Goal: Task Accomplishment & Management: Complete application form

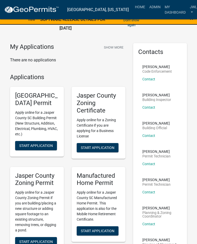
click at [83, 146] on span "Start Application" at bounding box center [98, 148] width 34 height 4
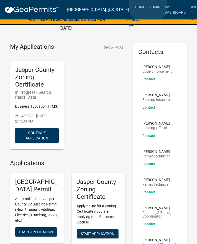
click at [149, 6] on link "Admin" at bounding box center [155, 7] width 15 height 10
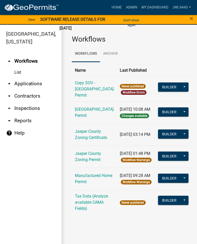
click at [80, 115] on link "[GEOGRAPHIC_DATA] Permit" at bounding box center [94, 112] width 39 height 11
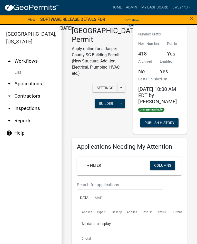
scroll to position [4, 0]
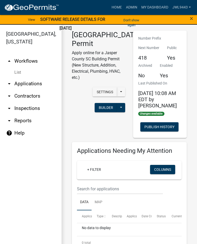
click at [193, 17] on span "×" at bounding box center [191, 18] width 3 height 7
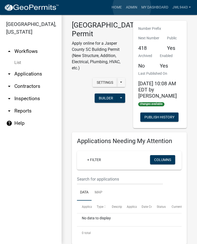
click at [132, 7] on link "Admin" at bounding box center [131, 8] width 15 height 10
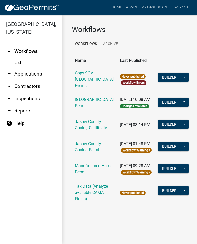
click at [79, 130] on link "Jasper County Zoning Certificate" at bounding box center [91, 124] width 32 height 11
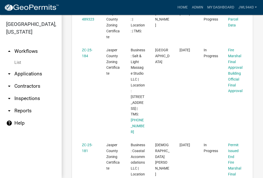
scroll to position [190, 0]
click at [197, 50] on link "Fire Marshal Final Approval" at bounding box center [235, 59] width 14 height 22
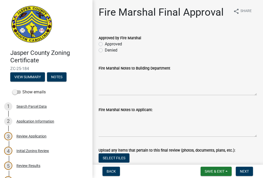
click at [105, 42] on label "Approved" at bounding box center [113, 44] width 17 height 6
click at [105, 42] on input "Approved" at bounding box center [106, 42] width 3 height 3
radio input "true"
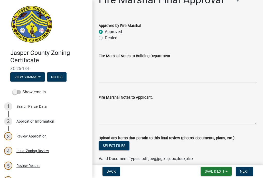
scroll to position [15, 0]
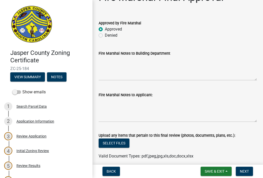
click at [197, 169] on button "Next" at bounding box center [244, 171] width 17 height 9
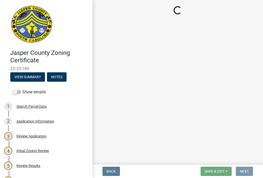
scroll to position [0, 0]
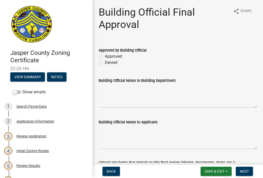
click at [197, 170] on span "Save & Exit" at bounding box center [215, 172] width 20 height 4
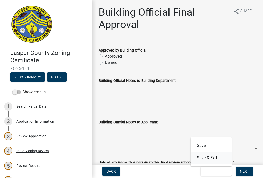
click at [197, 157] on button "Save & Exit" at bounding box center [211, 158] width 41 height 12
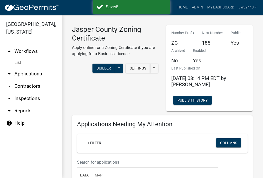
click at [197, 7] on link "Admin" at bounding box center [197, 8] width 15 height 10
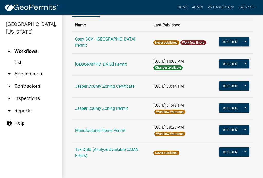
scroll to position [35, 0]
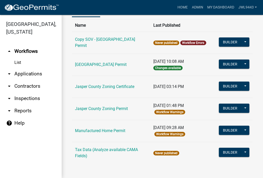
click at [83, 86] on link "Jasper County Zoning Certificate" at bounding box center [104, 86] width 59 height 5
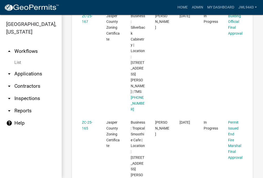
scroll to position [594, 0]
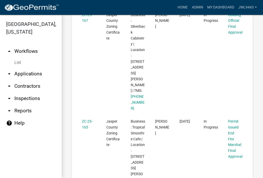
click at [197, 137] on link "Fire Marshal Final Approval" at bounding box center [235, 148] width 14 height 22
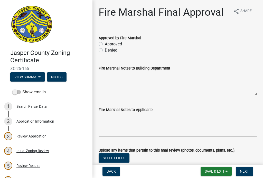
click at [105, 44] on label "Approved" at bounding box center [113, 44] width 17 height 6
click at [105, 44] on input "Approved" at bounding box center [106, 42] width 3 height 3
radio input "true"
click at [197, 170] on span "Next" at bounding box center [244, 172] width 9 height 4
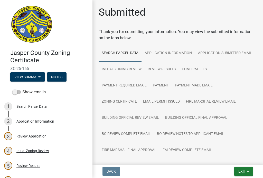
click at [197, 171] on span "Exit" at bounding box center [242, 172] width 7 height 4
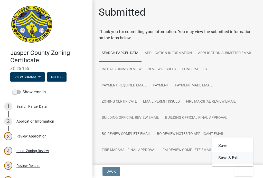
click at [197, 158] on button "Save & Exit" at bounding box center [232, 158] width 41 height 12
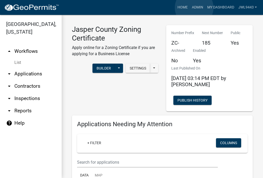
click at [195, 8] on link "Admin" at bounding box center [197, 8] width 15 height 10
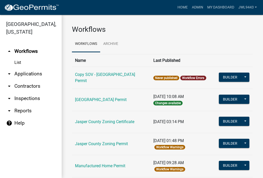
click at [83, 121] on link "Jasper County Zoning Certificate" at bounding box center [104, 122] width 59 height 5
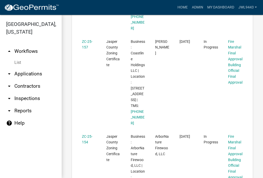
scroll to position [882, 0]
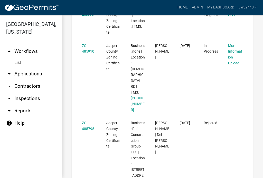
scroll to position [1555, 0]
